Goal: Register for event/course

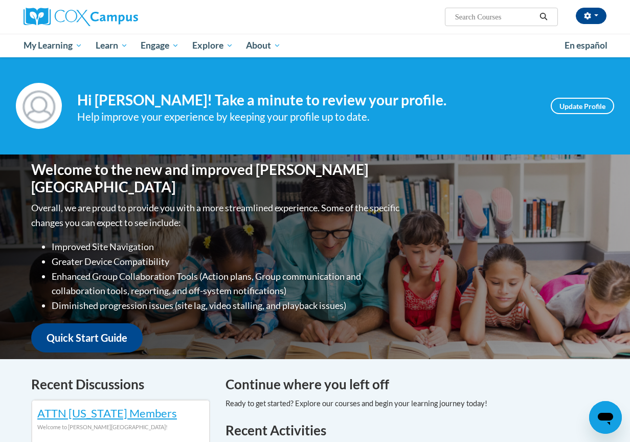
click at [470, 13] on input "Search..." at bounding box center [495, 17] width 82 height 12
type input "vocabulary instruction"
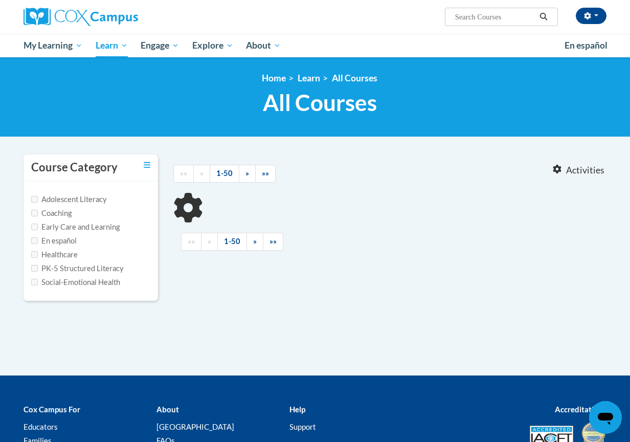
type input "vocabulary instruction"
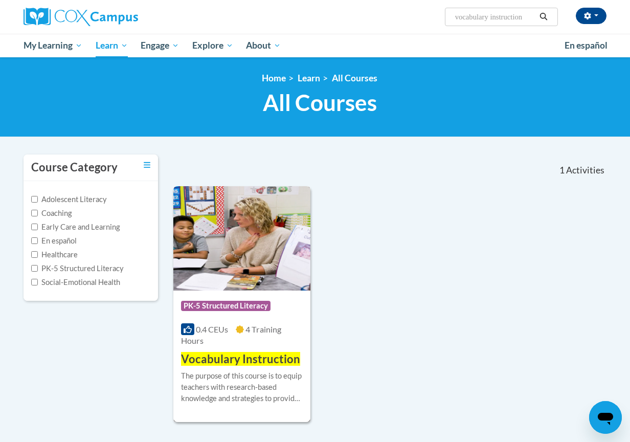
click at [244, 349] on div "Course Category: PK-5 Structured Literacy 0.4 CEUs 4 Training Hours COURSE Voca…" at bounding box center [241, 329] width 137 height 77
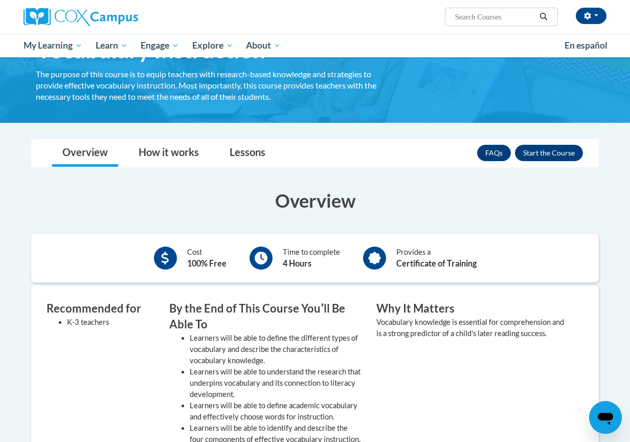
scroll to position [83, 0]
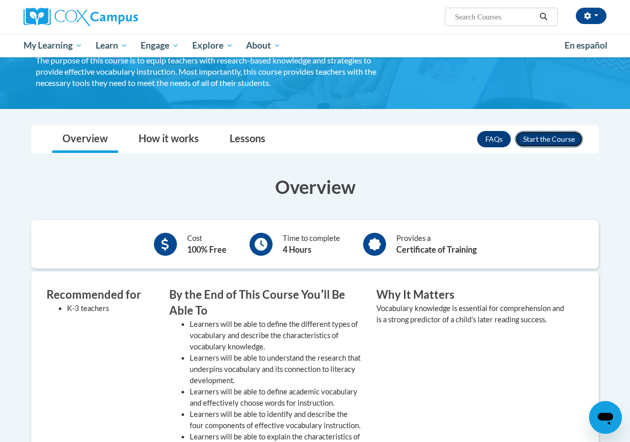
click at [539, 138] on button "Enroll" at bounding box center [549, 139] width 68 height 16
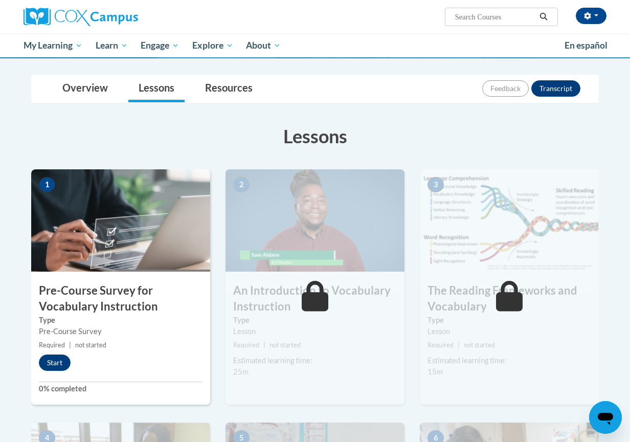
scroll to position [101, 0]
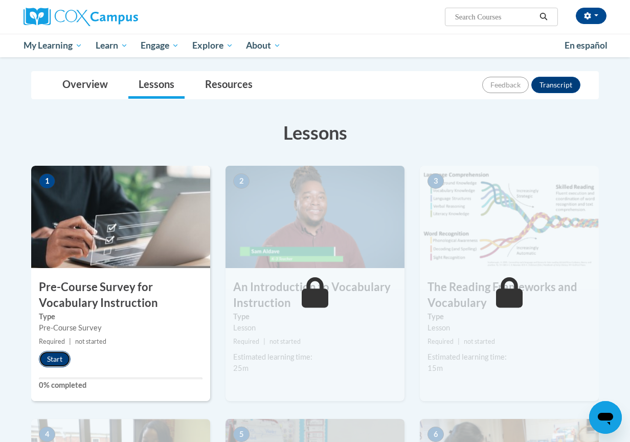
click at [50, 356] on button "Start" at bounding box center [55, 359] width 32 height 16
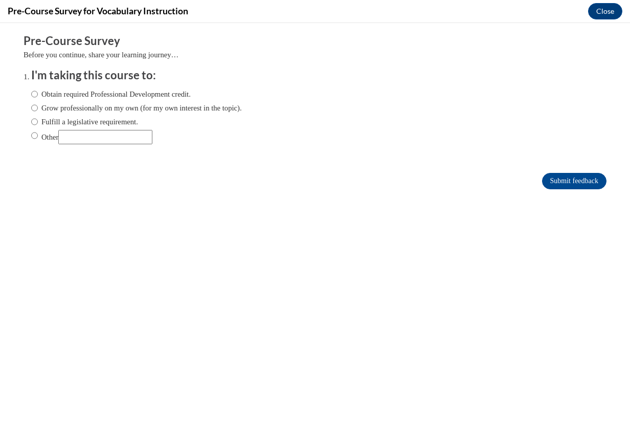
scroll to position [0, 0]
click at [35, 94] on input "Obtain required Professional Development credit." at bounding box center [34, 93] width 7 height 11
radio input "true"
click at [588, 178] on input "Submit feedback" at bounding box center [574, 181] width 64 height 16
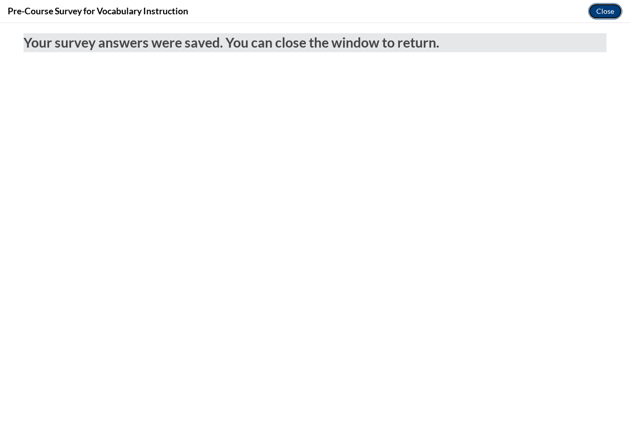
click at [607, 8] on button "Close" at bounding box center [605, 11] width 34 height 16
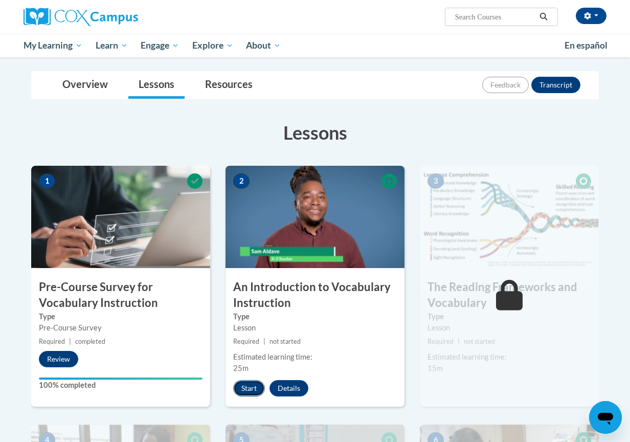
click at [244, 388] on button "Start" at bounding box center [249, 388] width 32 height 16
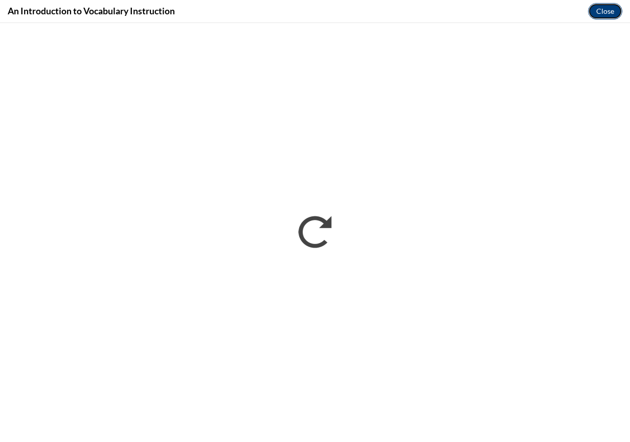
click at [596, 12] on button "Close" at bounding box center [605, 11] width 34 height 16
